Goal: Find specific page/section

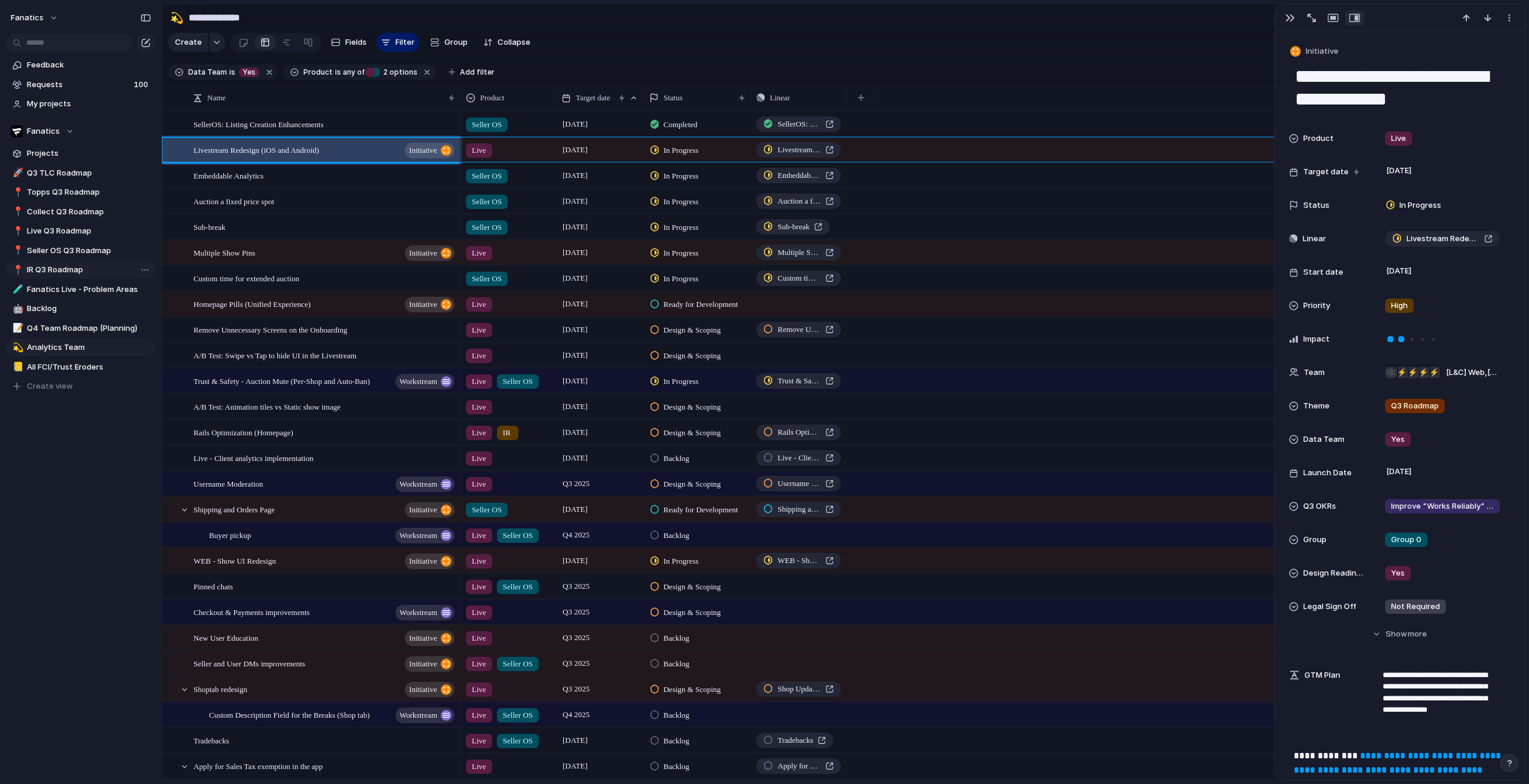
click at [63, 273] on span "IR Q3 Roadmap" at bounding box center [89, 270] width 124 height 12
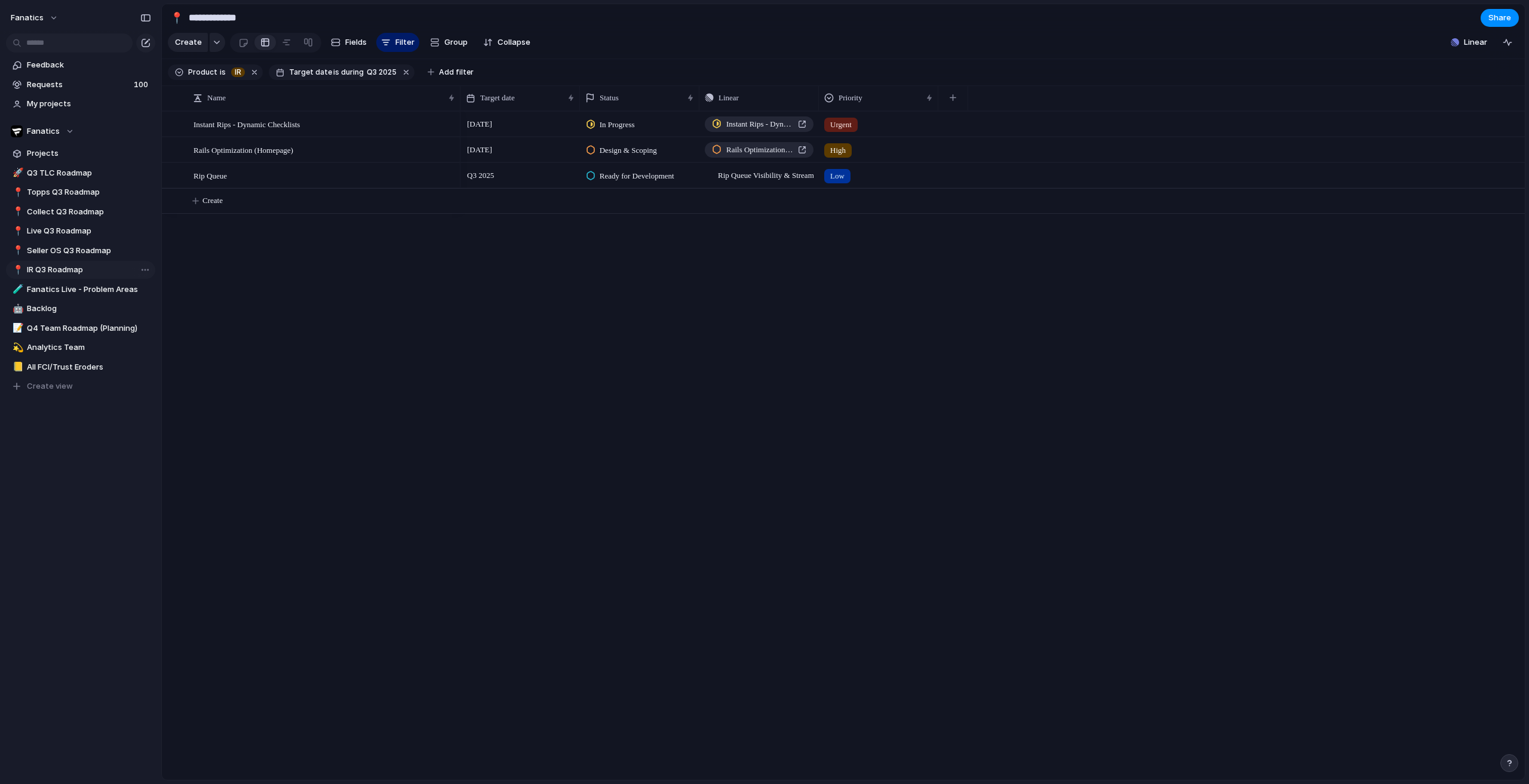
type input "**********"
click at [514, 131] on div "[DATE]" at bounding box center [520, 121] width 118 height 19
click at [361, 129] on div "Instant Rips - Dynamic Checklists" at bounding box center [325, 124] width 263 height 24
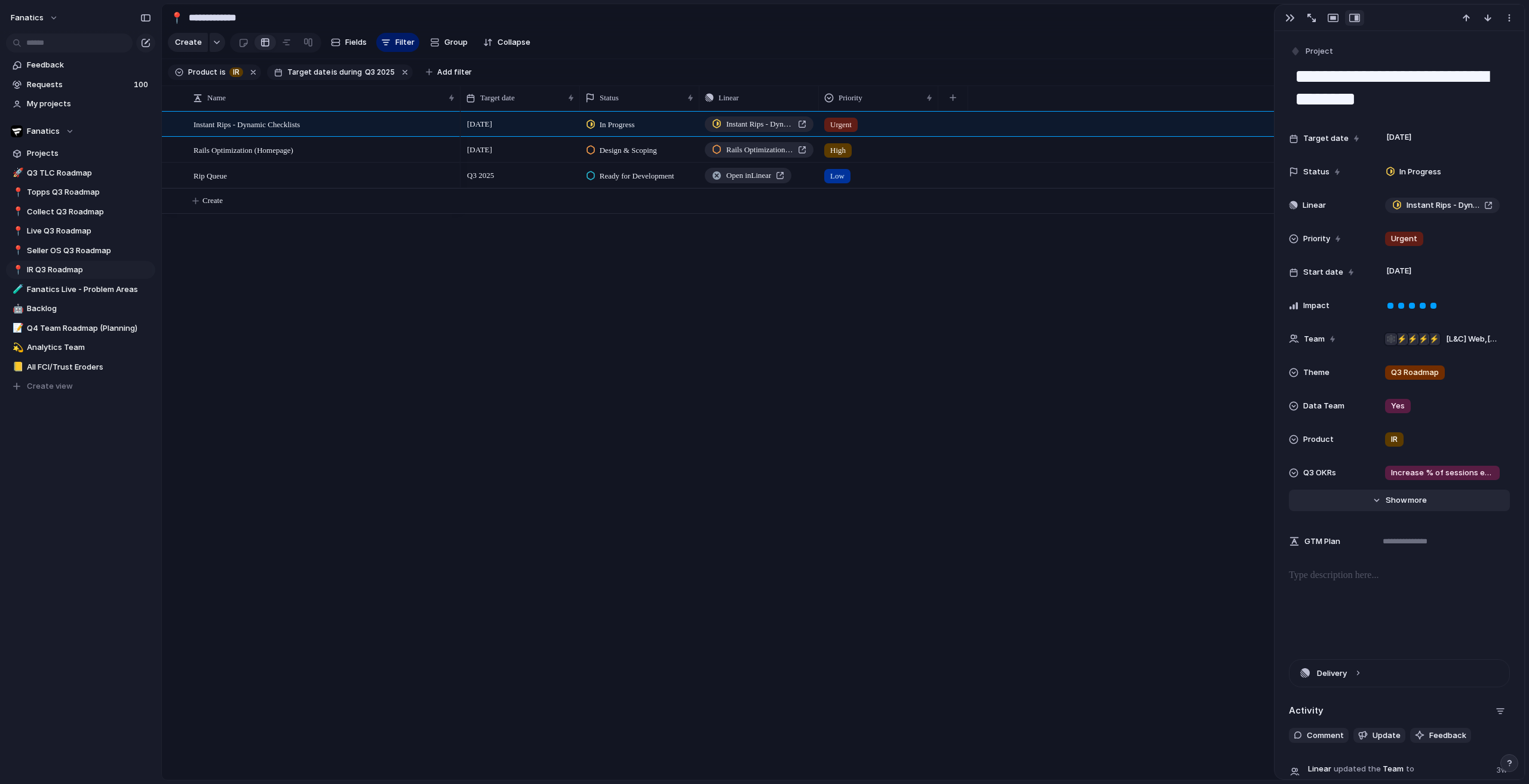
click at [1408, 497] on span "more" at bounding box center [1417, 500] width 19 height 12
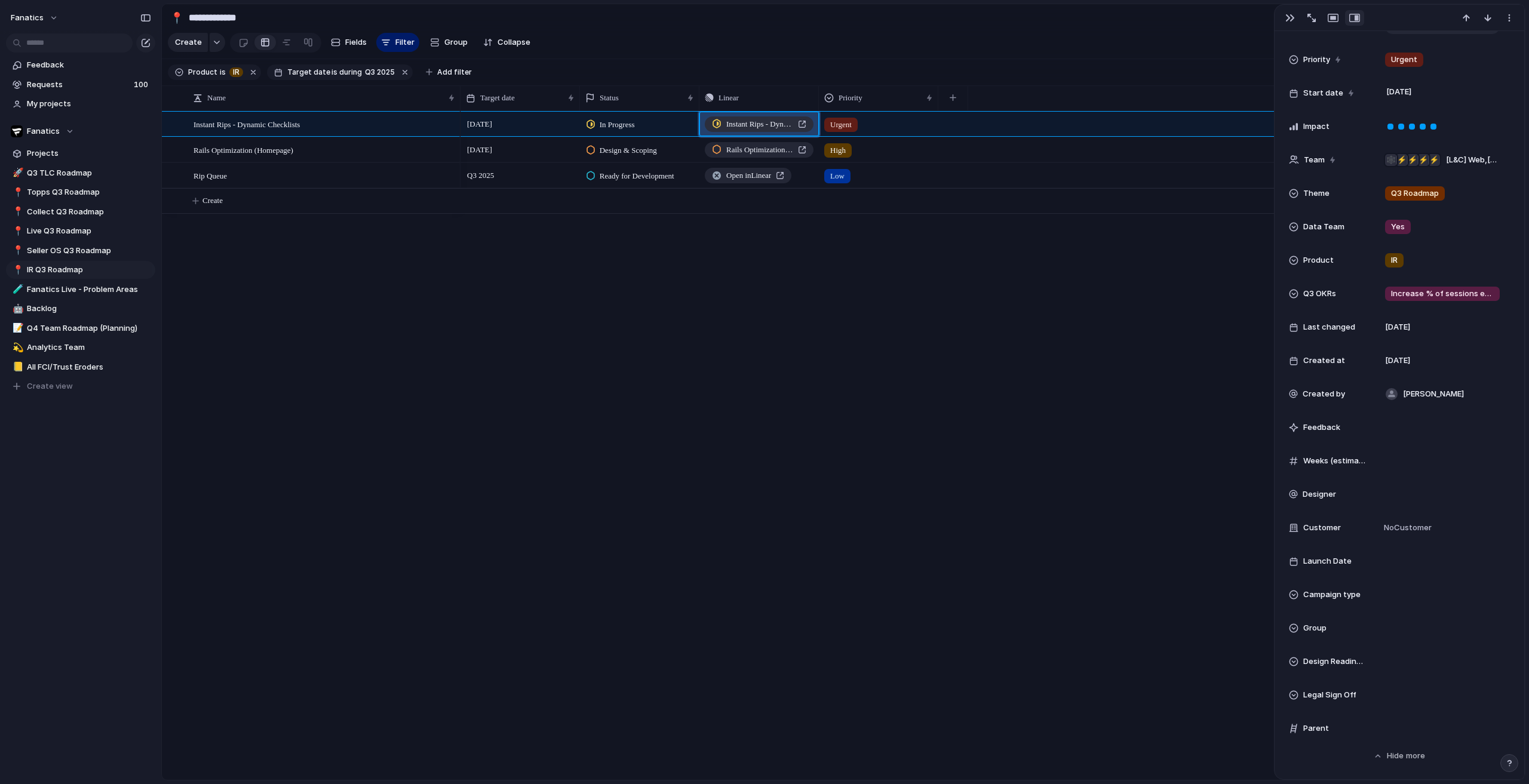
click at [787, 130] on span "Instant Rips - Dynamic Checklists" at bounding box center [760, 124] width 67 height 12
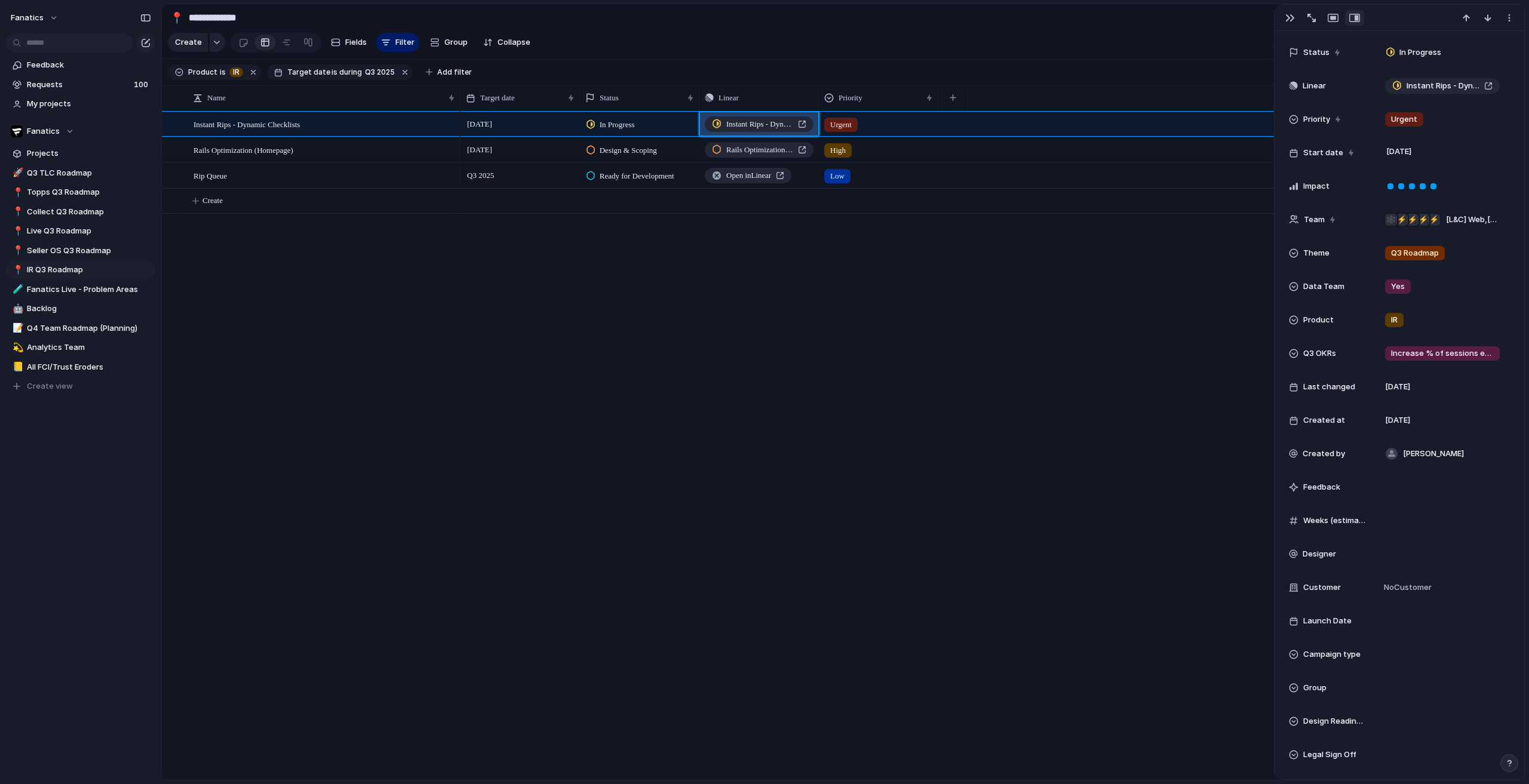
scroll to position [0, 0]
